Goal: Information Seeking & Learning: Learn about a topic

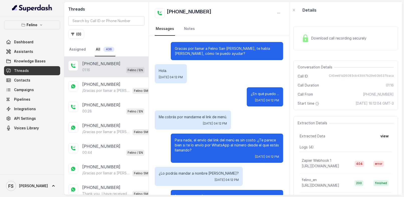
scroll to position [240, 0]
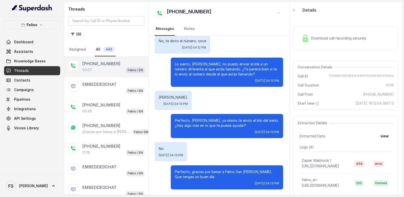
click at [110, 70] on div "00:07 Felino / EN" at bounding box center [113, 70] width 62 height 7
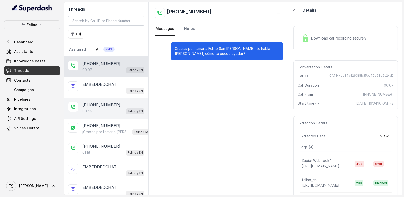
click at [111, 108] on div "00:46 Felino / EN" at bounding box center [113, 111] width 62 height 7
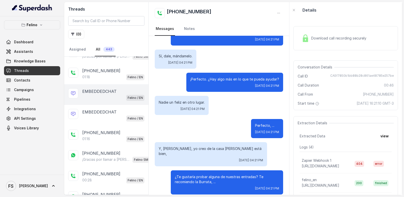
scroll to position [15, 0]
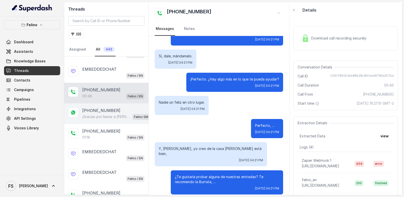
click at [98, 114] on p "¡Gracias por llamar a [PERSON_NAME]! Para menú, reservas, direcciones u otras o…" at bounding box center [106, 116] width 48 height 5
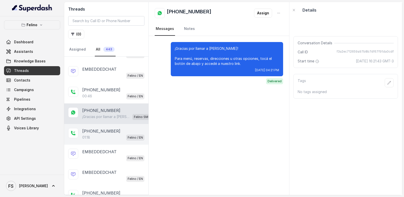
click at [104, 128] on p "[PHONE_NUMBER]" at bounding box center [101, 131] width 38 height 6
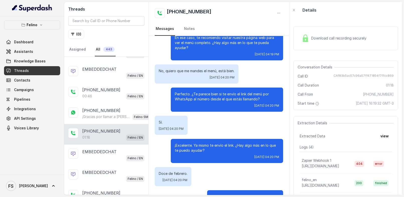
scroll to position [224, 0]
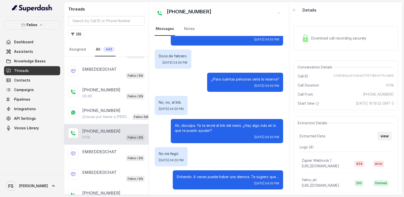
click at [378, 137] on button "view" at bounding box center [385, 135] width 14 height 9
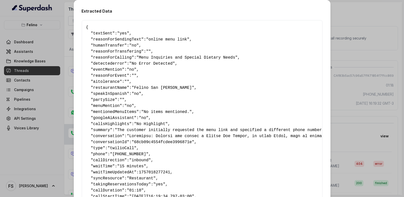
click at [377, 137] on div "Extracted Data { " textSent ": "yes" , " reasonForSendingText ": "online menu l…" at bounding box center [202, 98] width 404 height 197
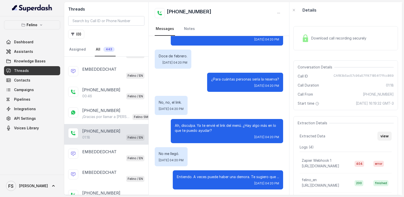
click at [388, 140] on button "view" at bounding box center [385, 135] width 14 height 9
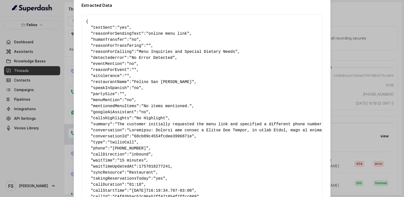
scroll to position [0, 0]
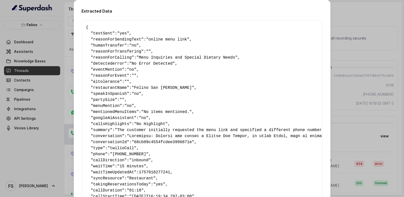
click at [360, 61] on div "Extracted Data { " textSent ": "yes" , " reasonForSendingText ": "online menu l…" at bounding box center [202, 98] width 404 height 197
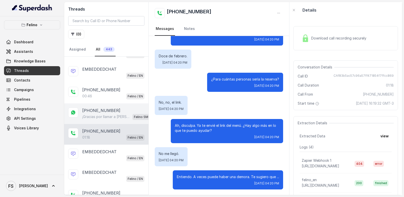
click at [95, 113] on div "¡Gracias por llamar a Felino! Para menú, reservas, direcciones u otras opciones…" at bounding box center [118, 116] width 73 height 7
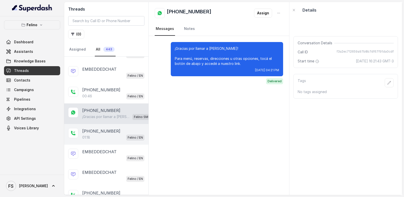
click at [101, 134] on div "01:18 Felino / EN" at bounding box center [113, 137] width 62 height 7
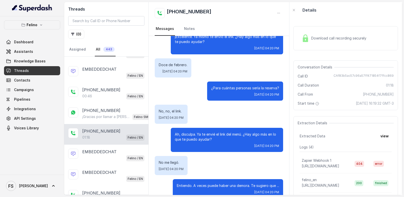
scroll to position [224, 0]
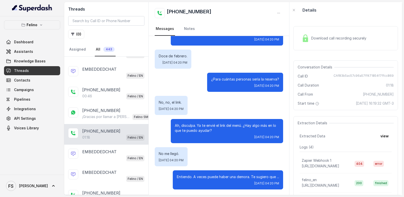
click at [178, 82] on div "¿Para cuántas personas sería la reserva? Wed, Sep 17, 2025, 04:20 PM" at bounding box center [219, 82] width 129 height 19
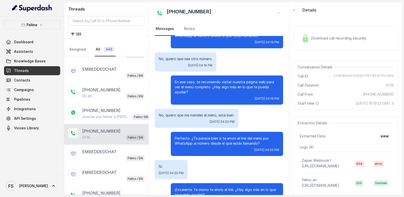
scroll to position [0, 0]
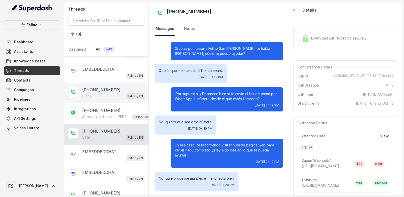
click at [104, 83] on div "+5491140434026 00:46 Felino / EN" at bounding box center [106, 93] width 84 height 21
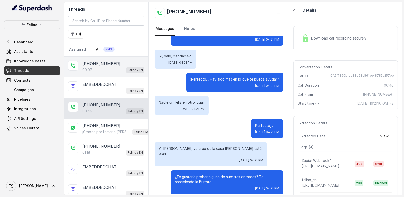
click at [85, 67] on p "00:07" at bounding box center [87, 69] width 10 height 5
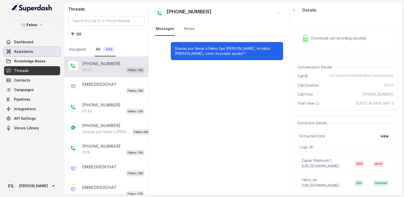
click at [24, 54] on link "Assistants" at bounding box center [32, 51] width 56 height 9
